Goal: Find specific page/section: Find specific page/section

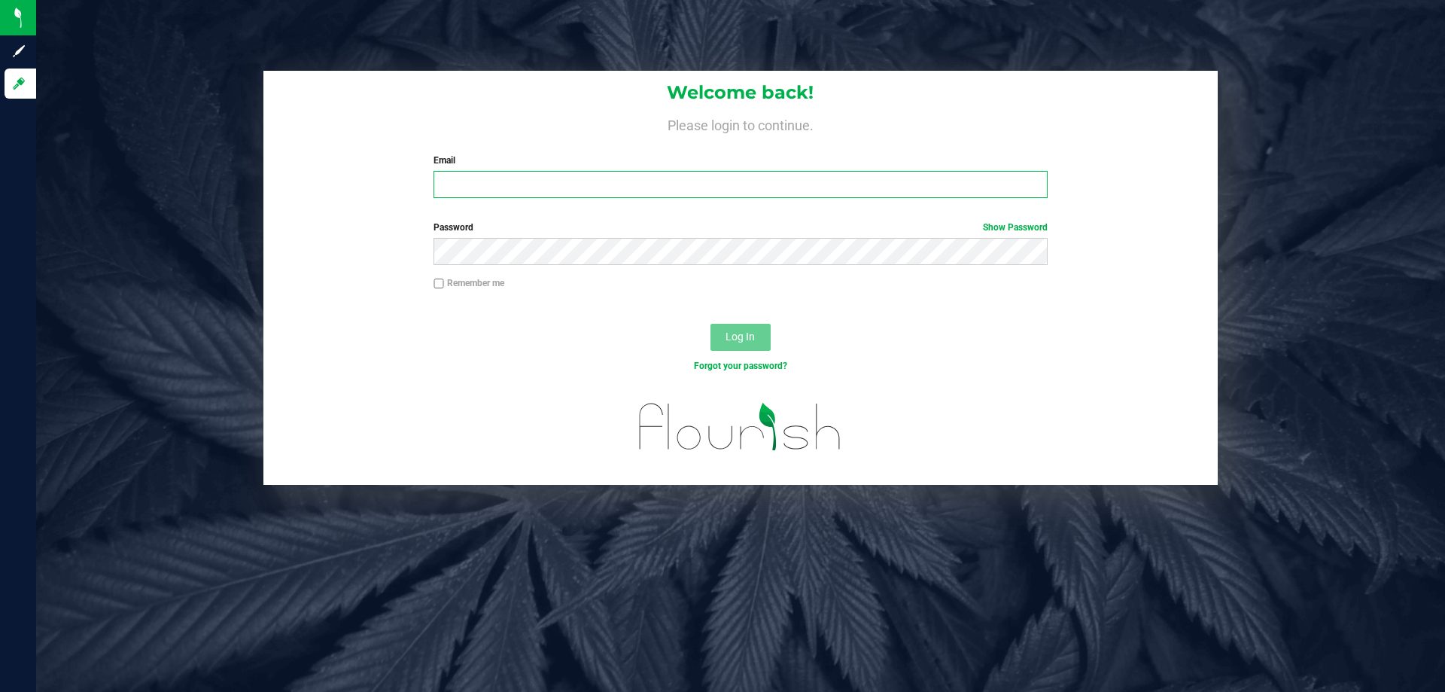
click at [465, 194] on input "Email" at bounding box center [739, 184] width 613 height 27
type input "[EMAIL_ADDRESS][DOMAIN_NAME]"
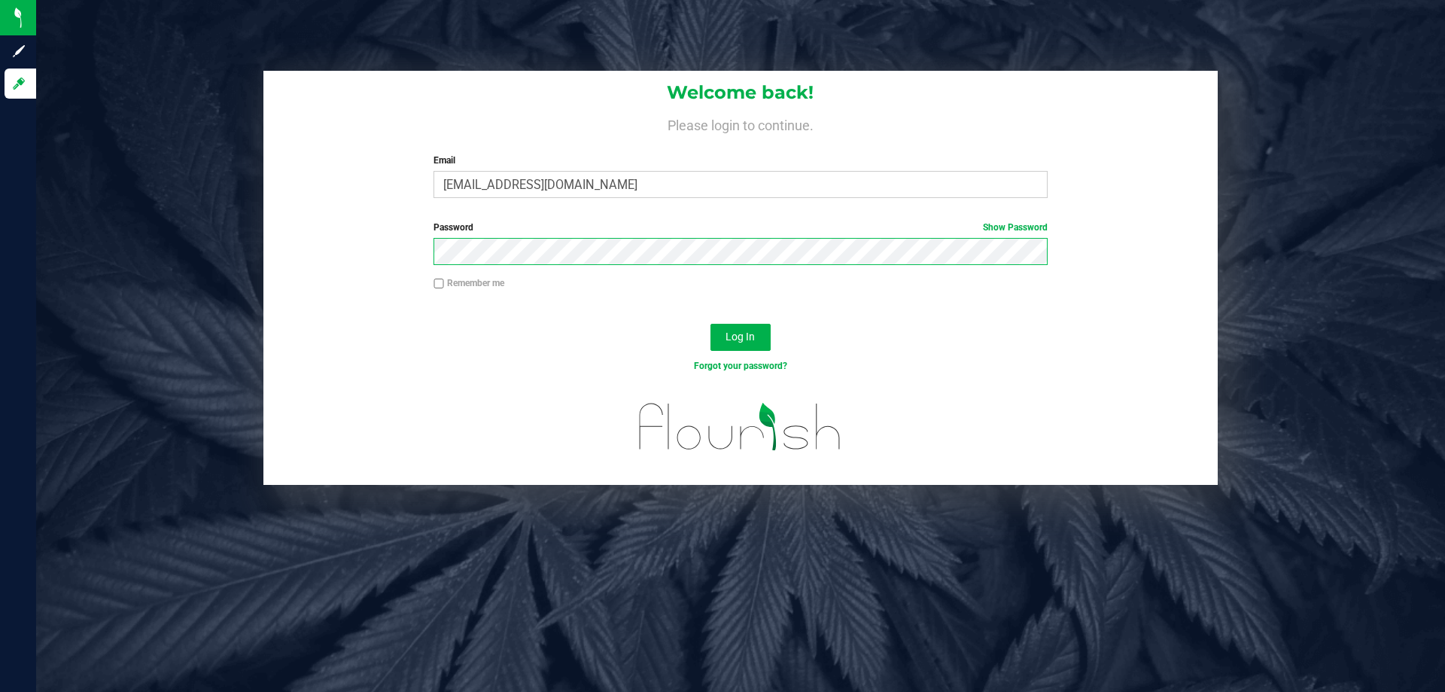
click at [710, 324] on button "Log In" at bounding box center [740, 337] width 60 height 27
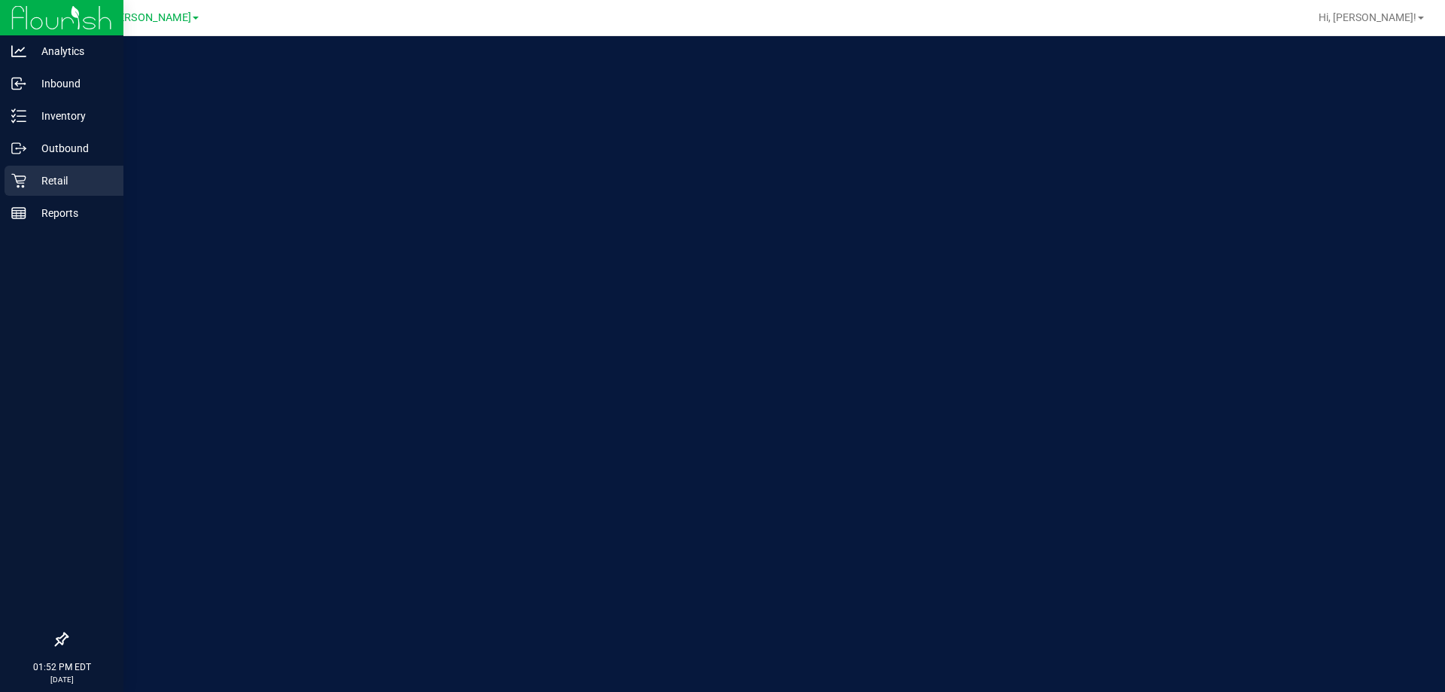
click at [10, 181] on div "Retail" at bounding box center [64, 181] width 119 height 30
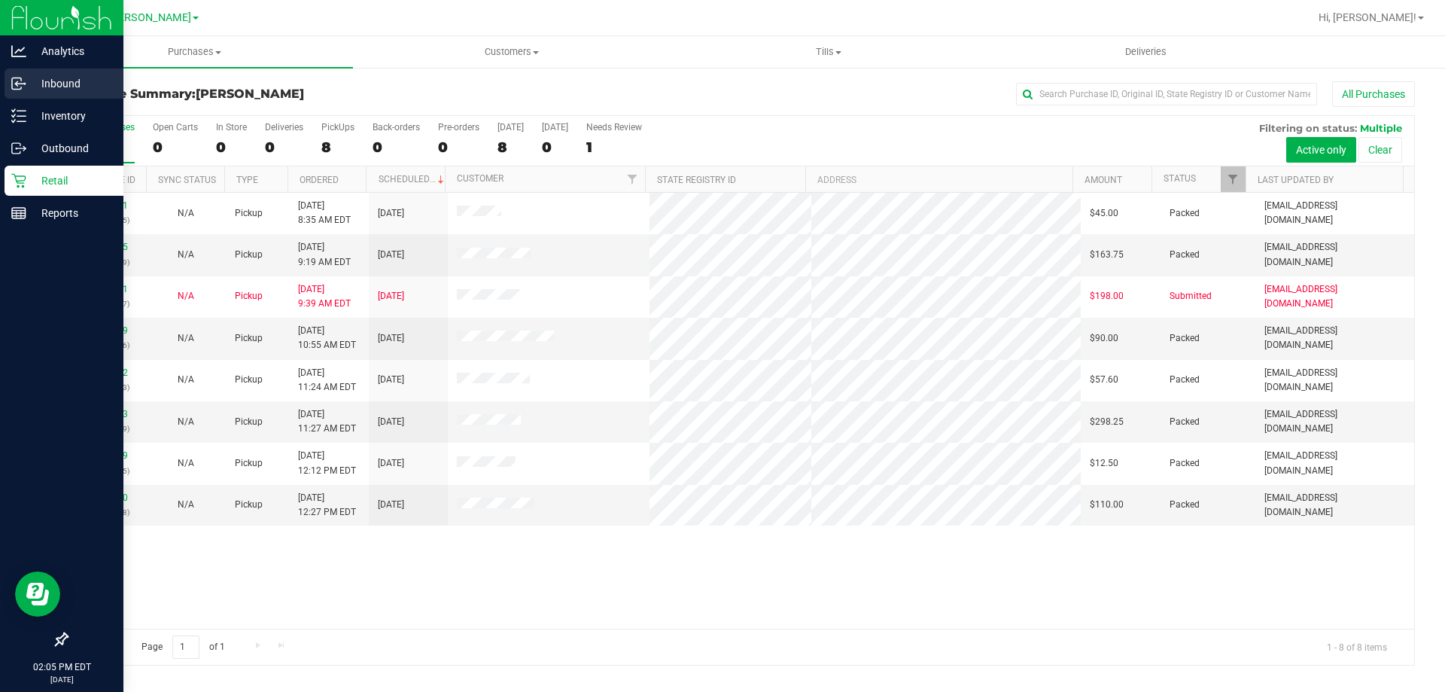
click at [70, 84] on p "Inbound" at bounding box center [71, 83] width 90 height 18
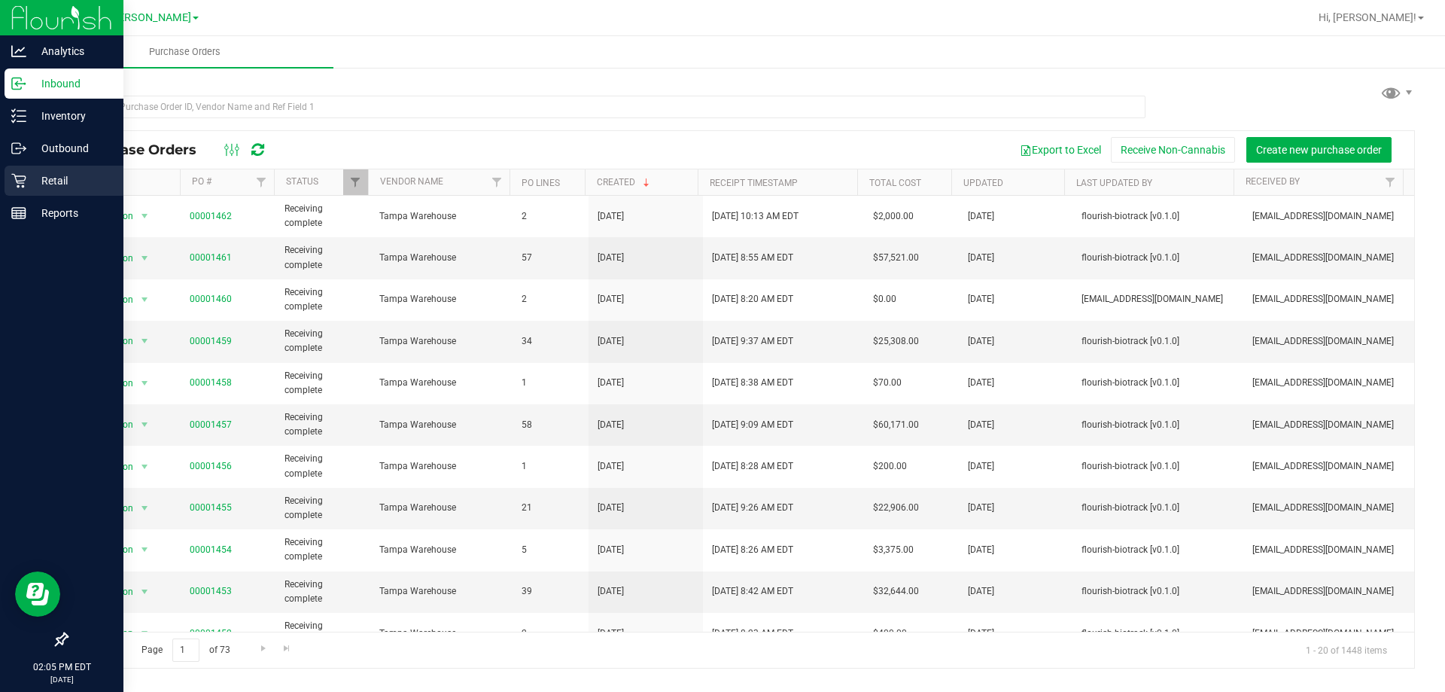
click at [65, 186] on p "Retail" at bounding box center [71, 181] width 90 height 18
